Goal: Task Accomplishment & Management: Use online tool/utility

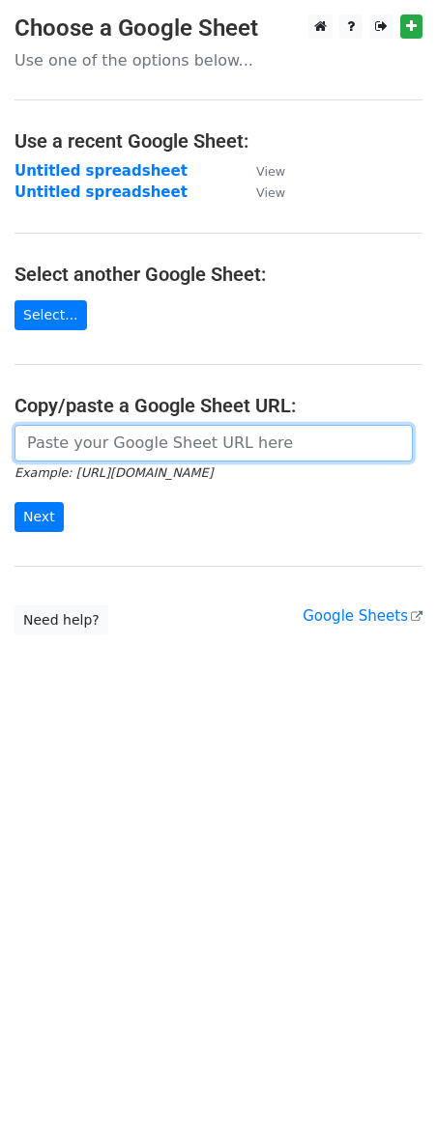
click at [81, 450] on input "url" at bounding box center [213, 443] width 398 height 37
paste input "https://docs.google.com/spreadsheets/d/1HMGMrYjktTYFt7y5rrXew1bgOkDO-8eBT7zLrXZ…"
type input "https://docs.google.com/spreadsheets/d/1HMGMrYjktTYFt7y5rrXew1bgOkDO-8eBT7zLrXZ…"
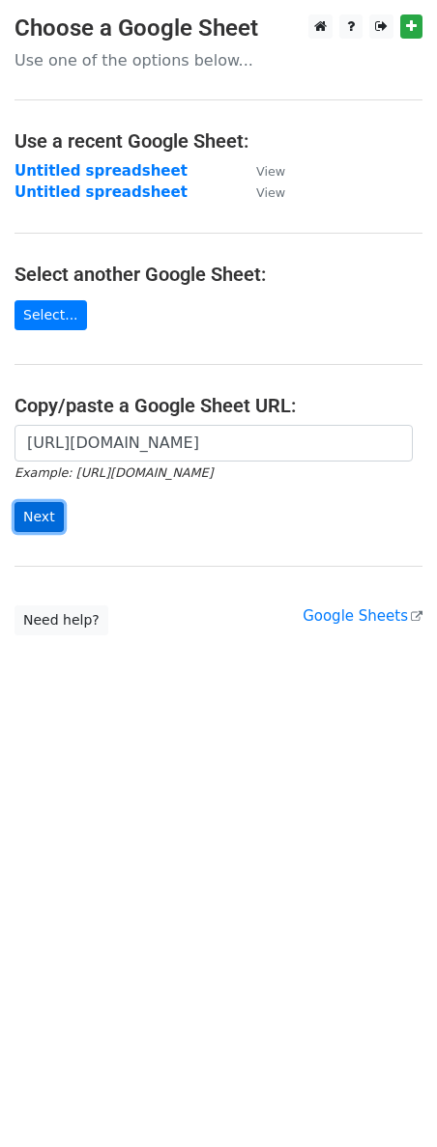
click at [24, 515] on input "Next" at bounding box center [38, 517] width 49 height 30
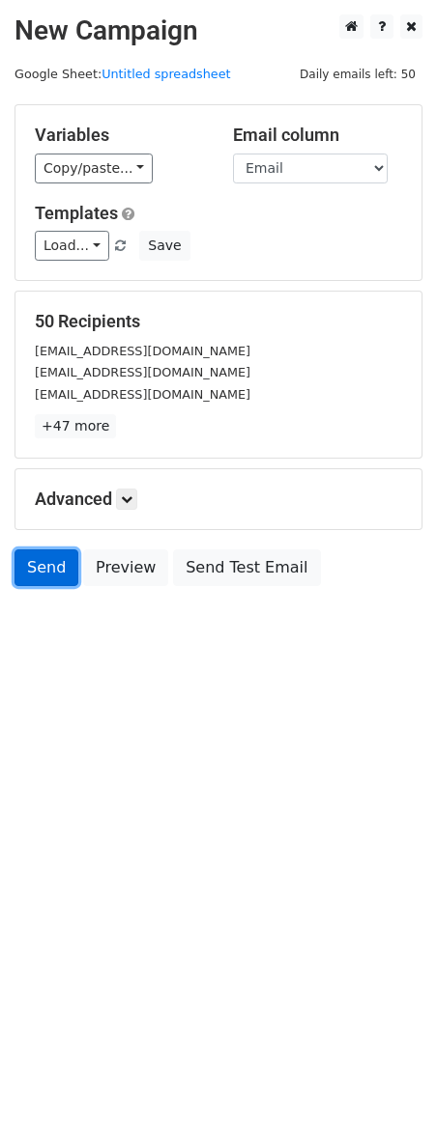
click at [47, 564] on link "Send" at bounding box center [46, 568] width 64 height 37
